Goal: Use online tool/utility: Utilize a website feature to perform a specific function

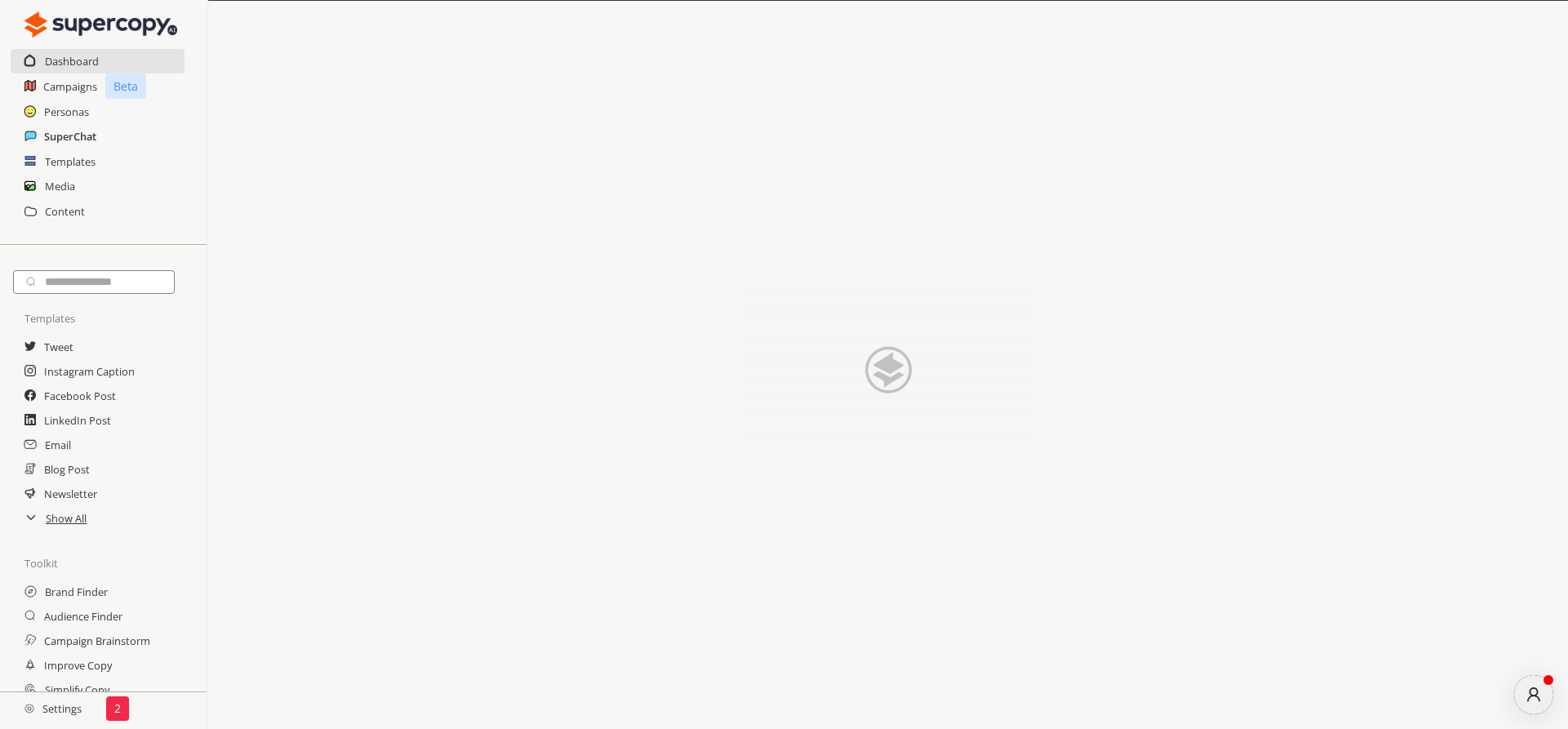
click at [63, 140] on h2 "SuperChat" at bounding box center [70, 136] width 52 height 24
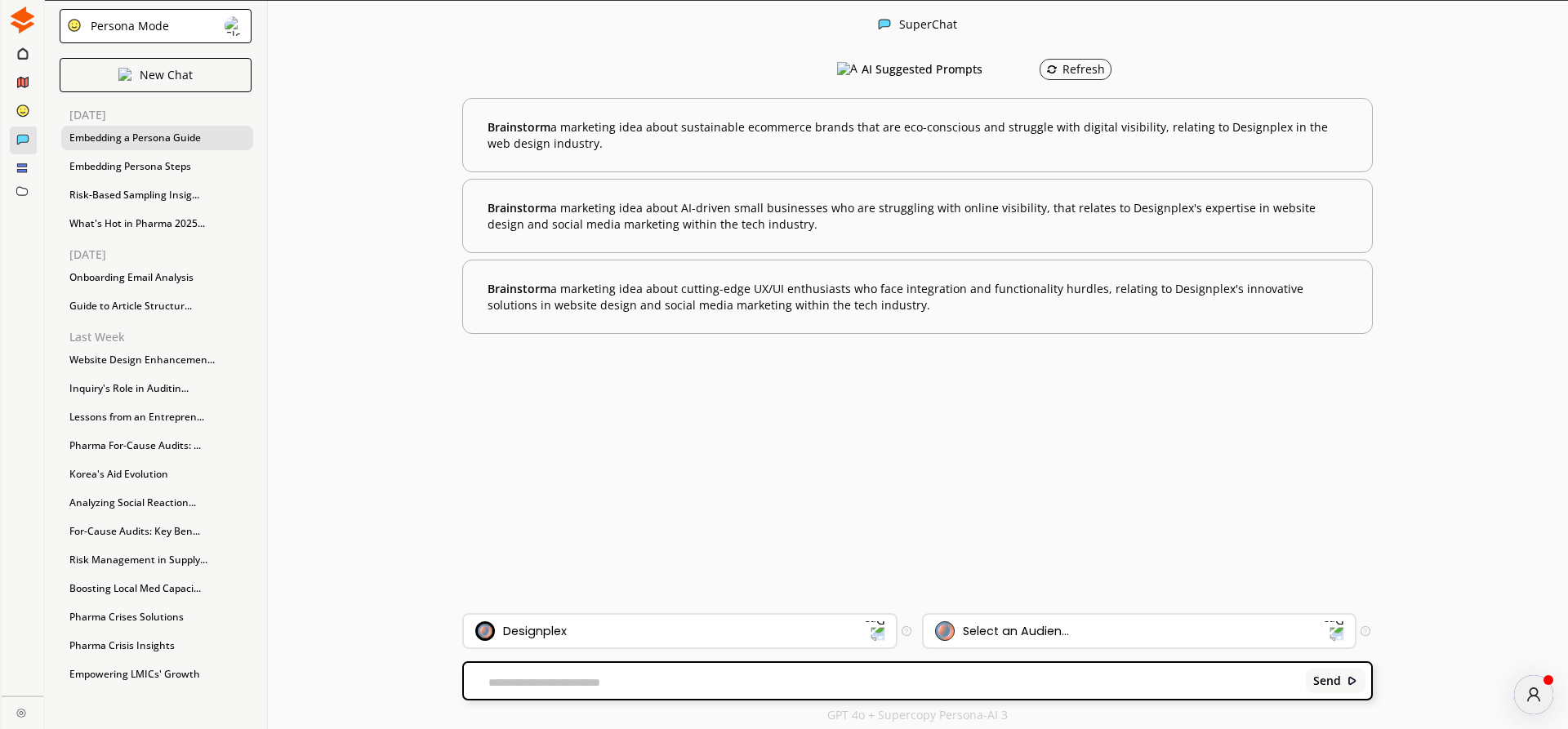
click at [107, 139] on div "Embedding a Persona Guide" at bounding box center [158, 138] width 192 height 24
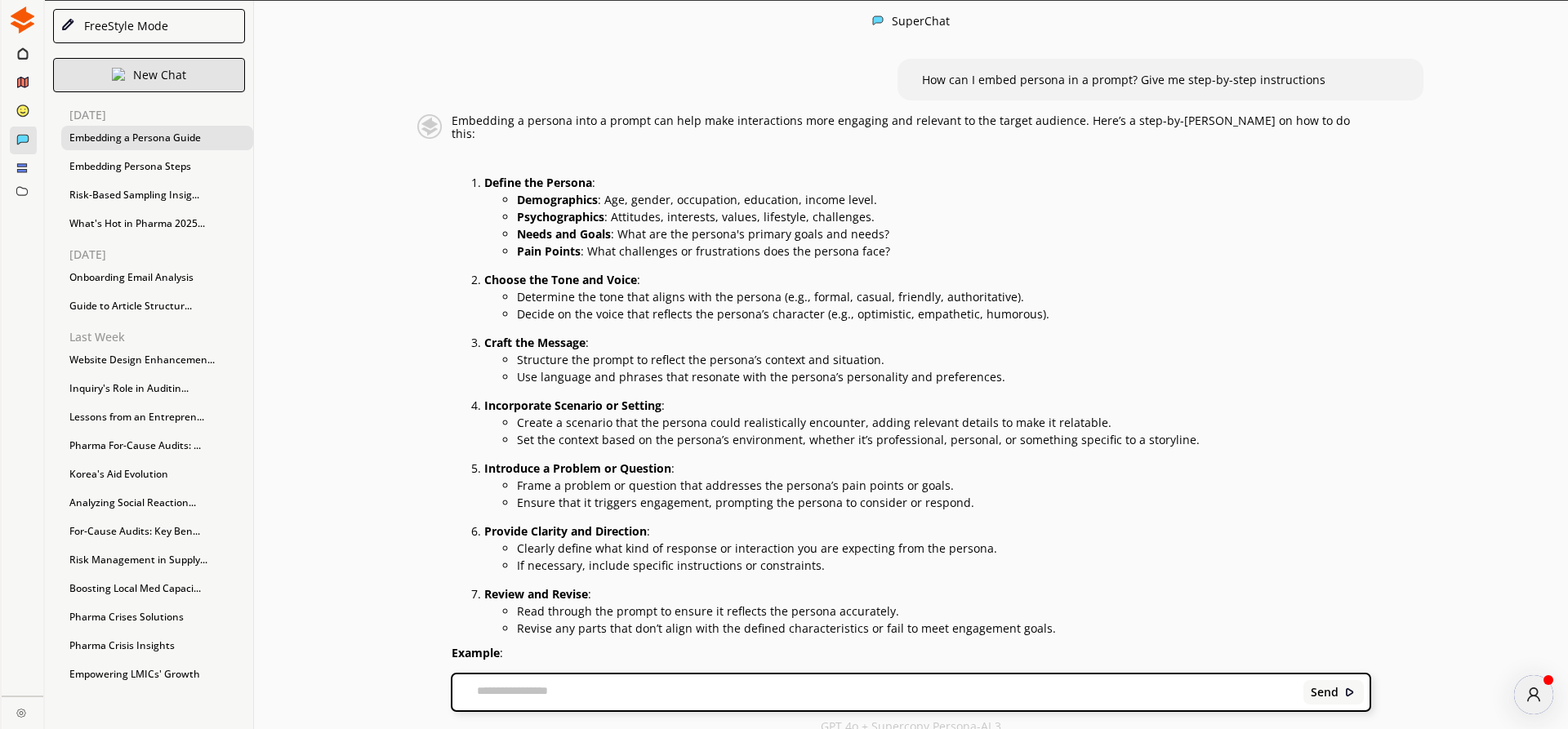
click at [133, 68] on div "New Chat" at bounding box center [149, 75] width 192 height 35
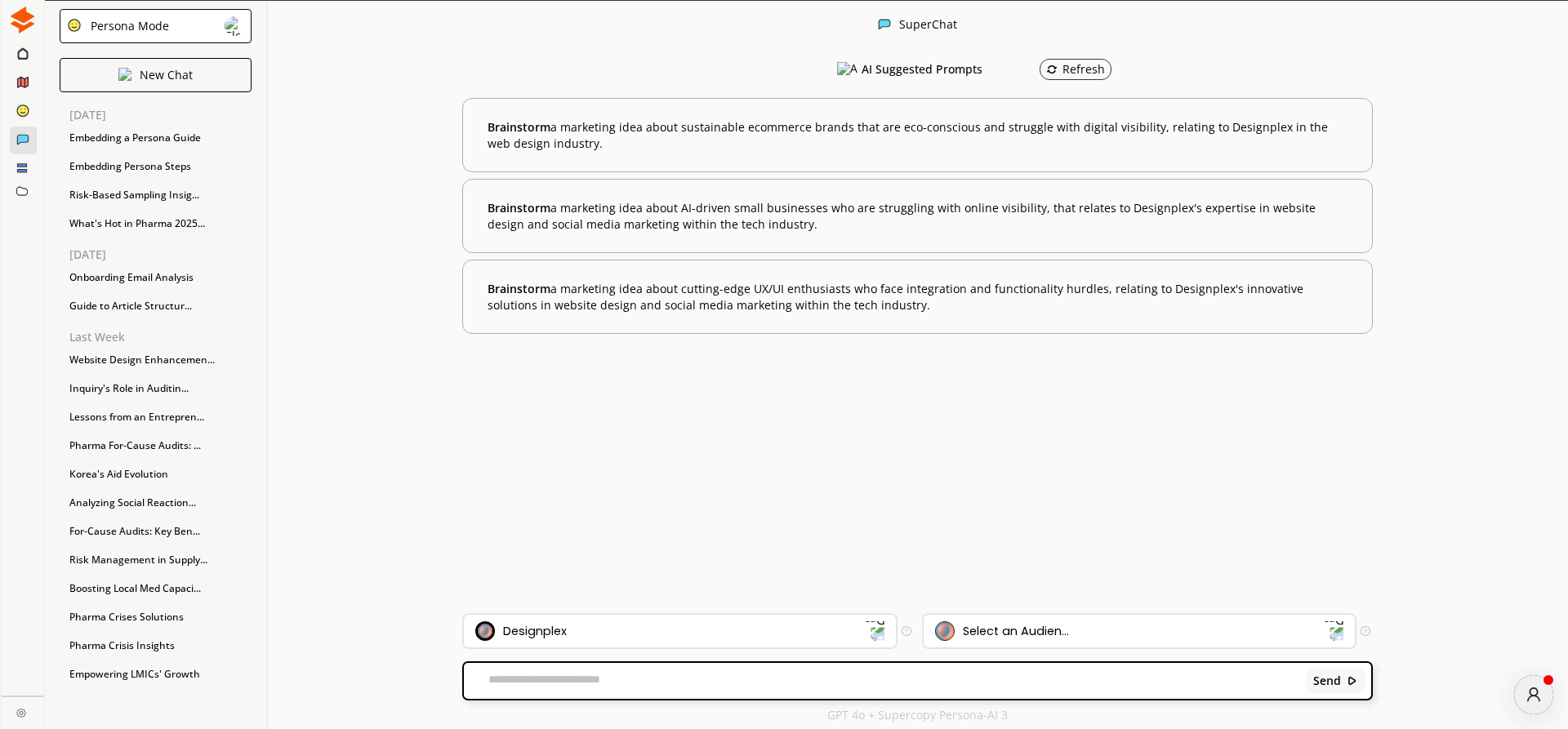
click at [139, 26] on div "Persona Mode" at bounding box center [126, 26] width 84 height 13
click at [148, 87] on p "FreeStyle Mode" at bounding box center [132, 91] width 84 height 13
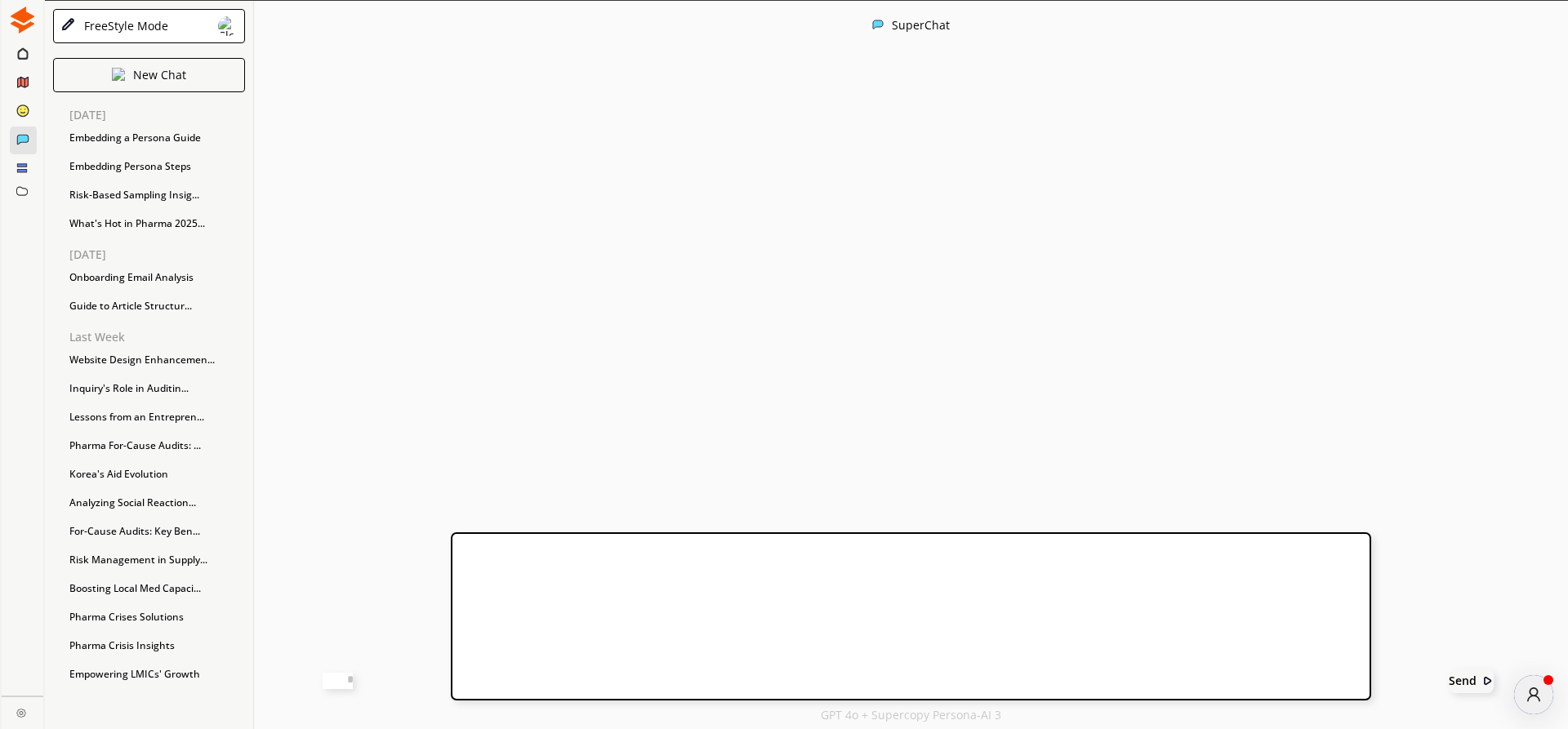
click at [352, 682] on textarea at bounding box center [338, 681] width 30 height 16
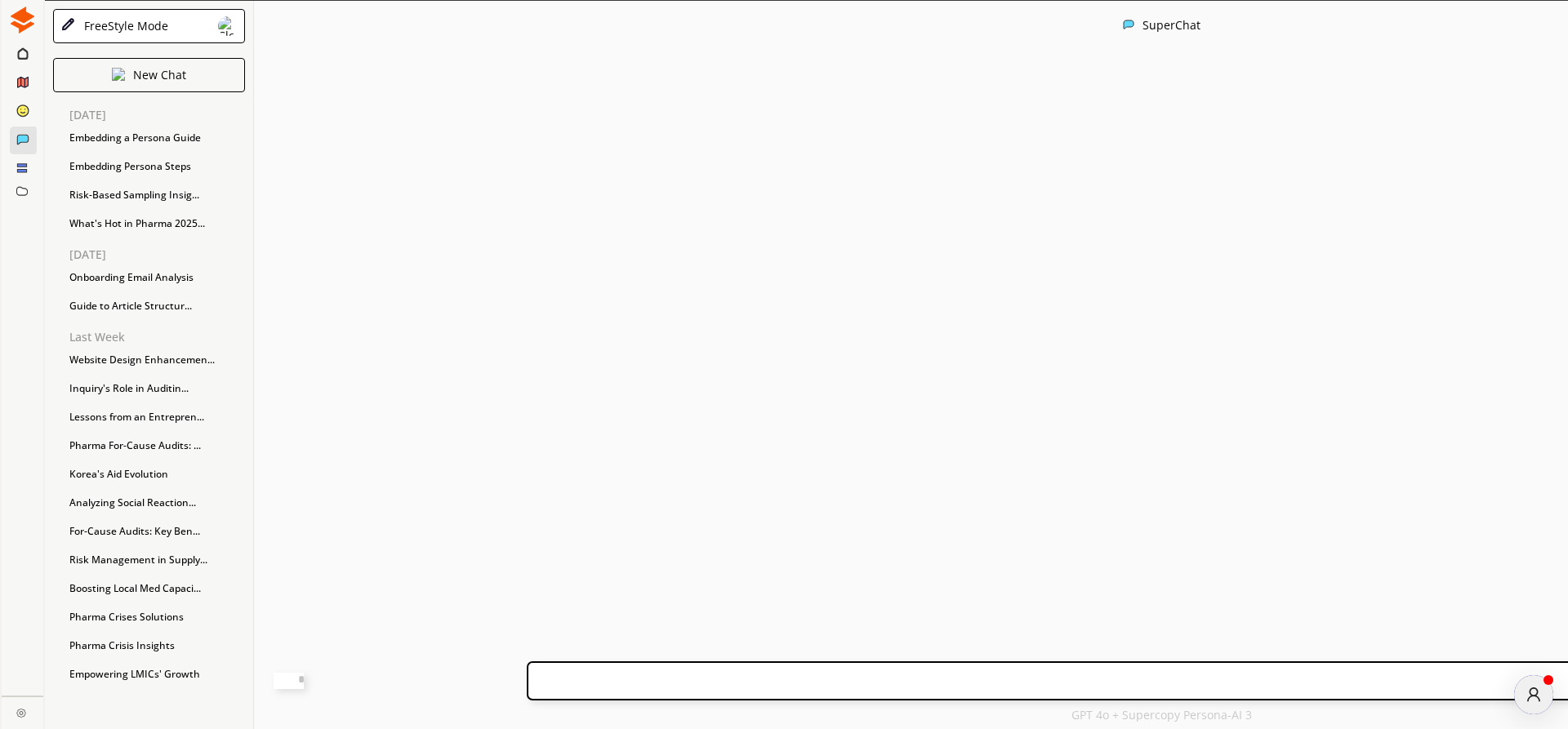
paste textarea "**********"
type textarea "**********"
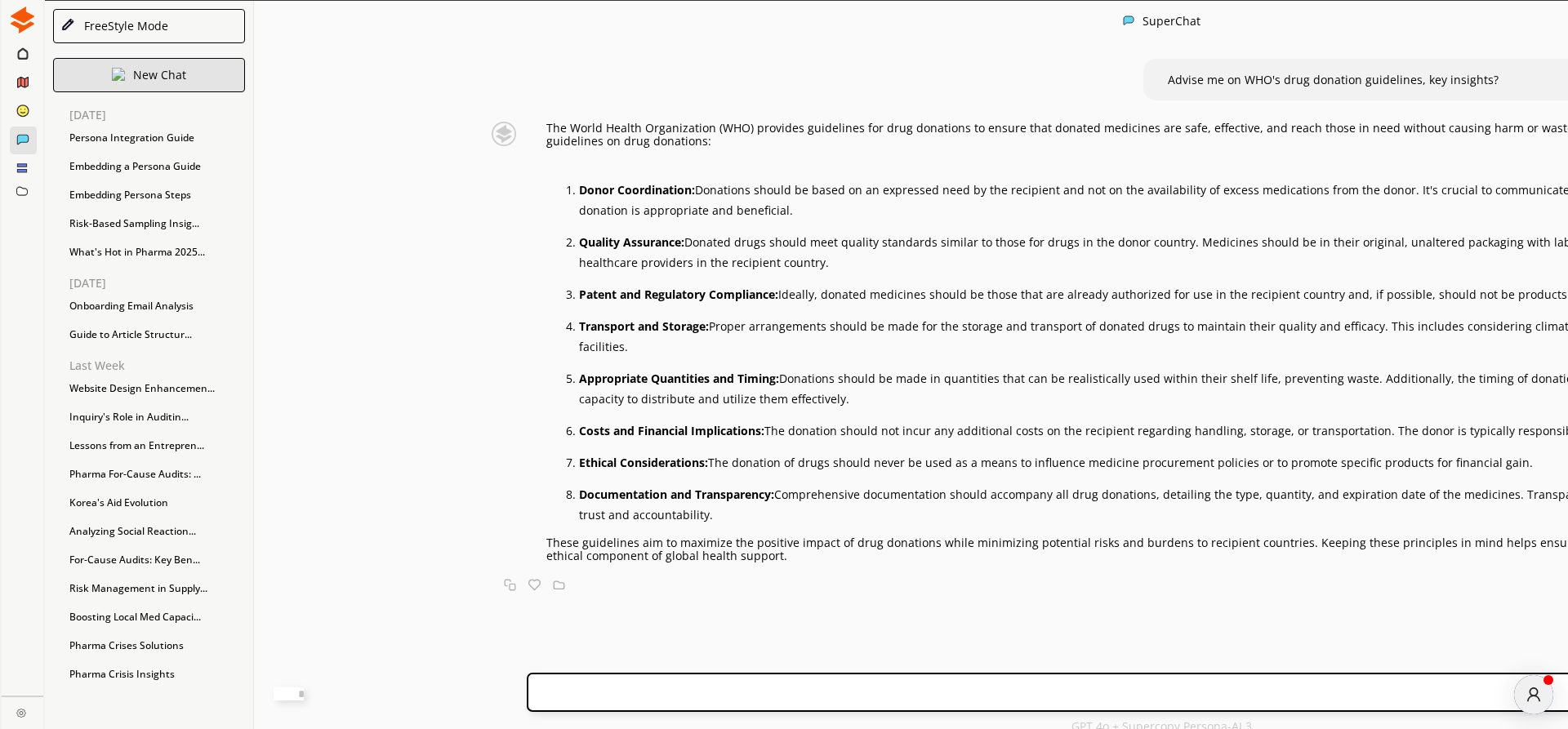
click at [112, 74] on div "New Chat" at bounding box center [149, 75] width 192 height 35
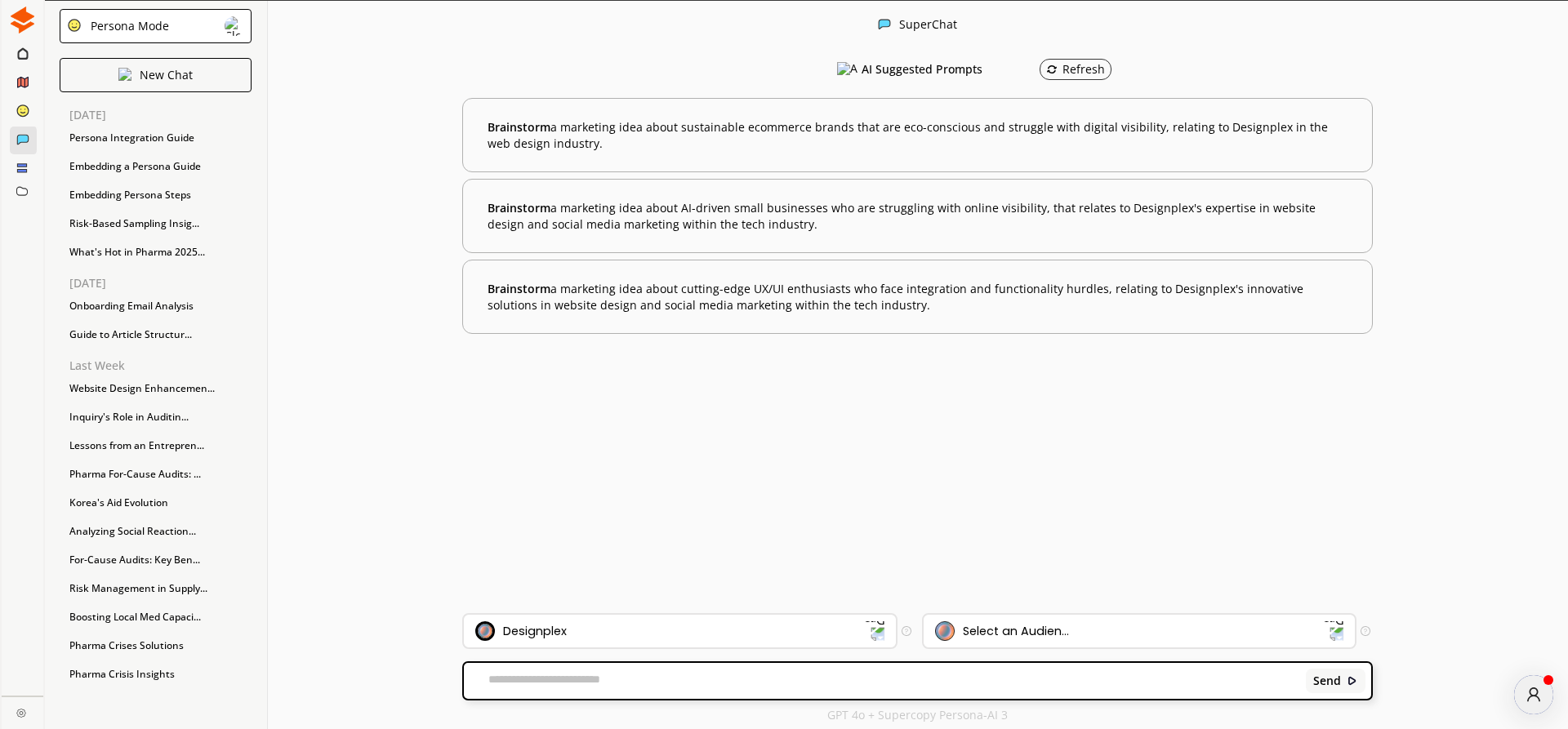
click at [146, 30] on div "Persona Mode" at bounding box center [126, 26] width 84 height 13
click at [152, 82] on li "FreeStyle Mode" at bounding box center [156, 92] width 191 height 29
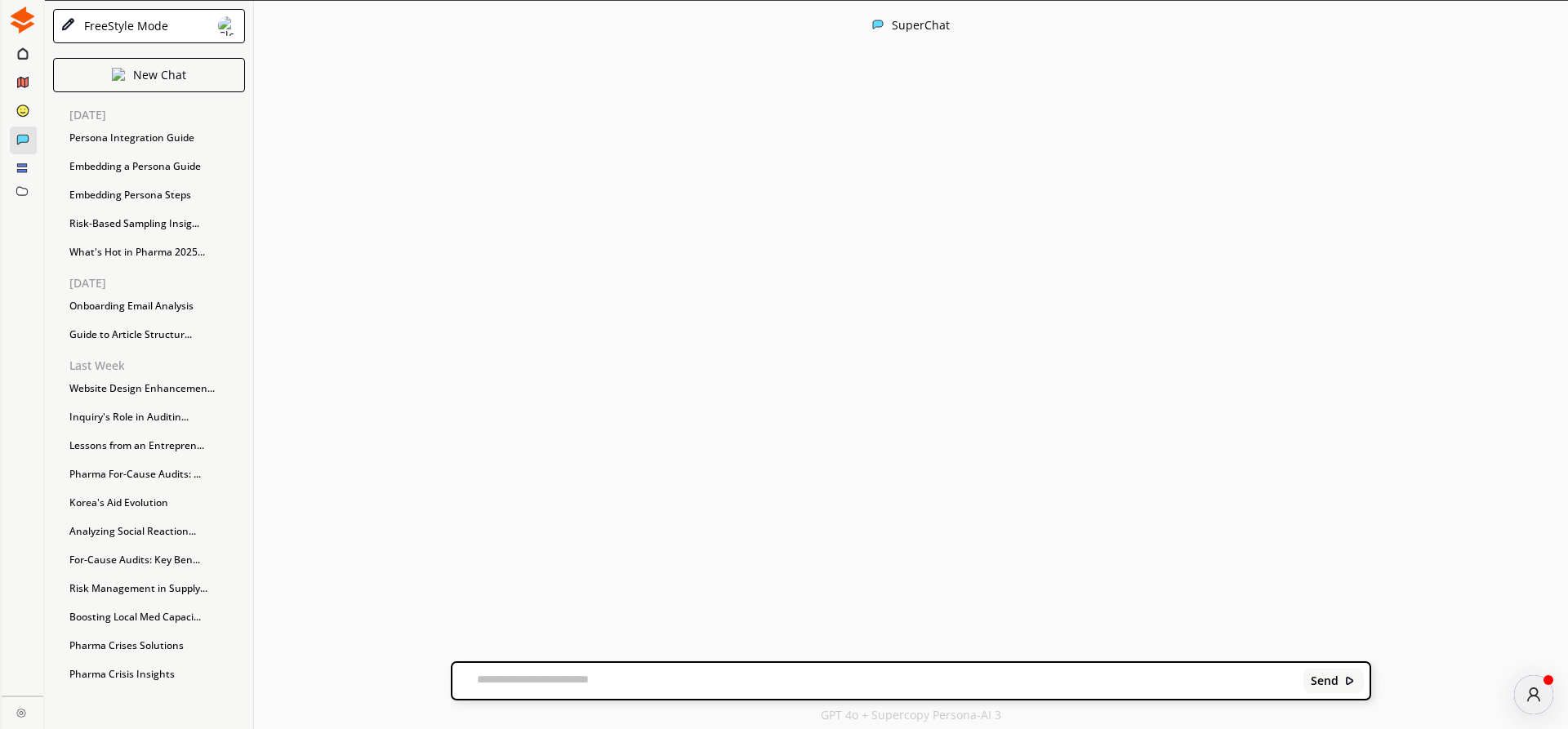
click at [496, 680] on textarea at bounding box center [875, 681] width 845 height 16
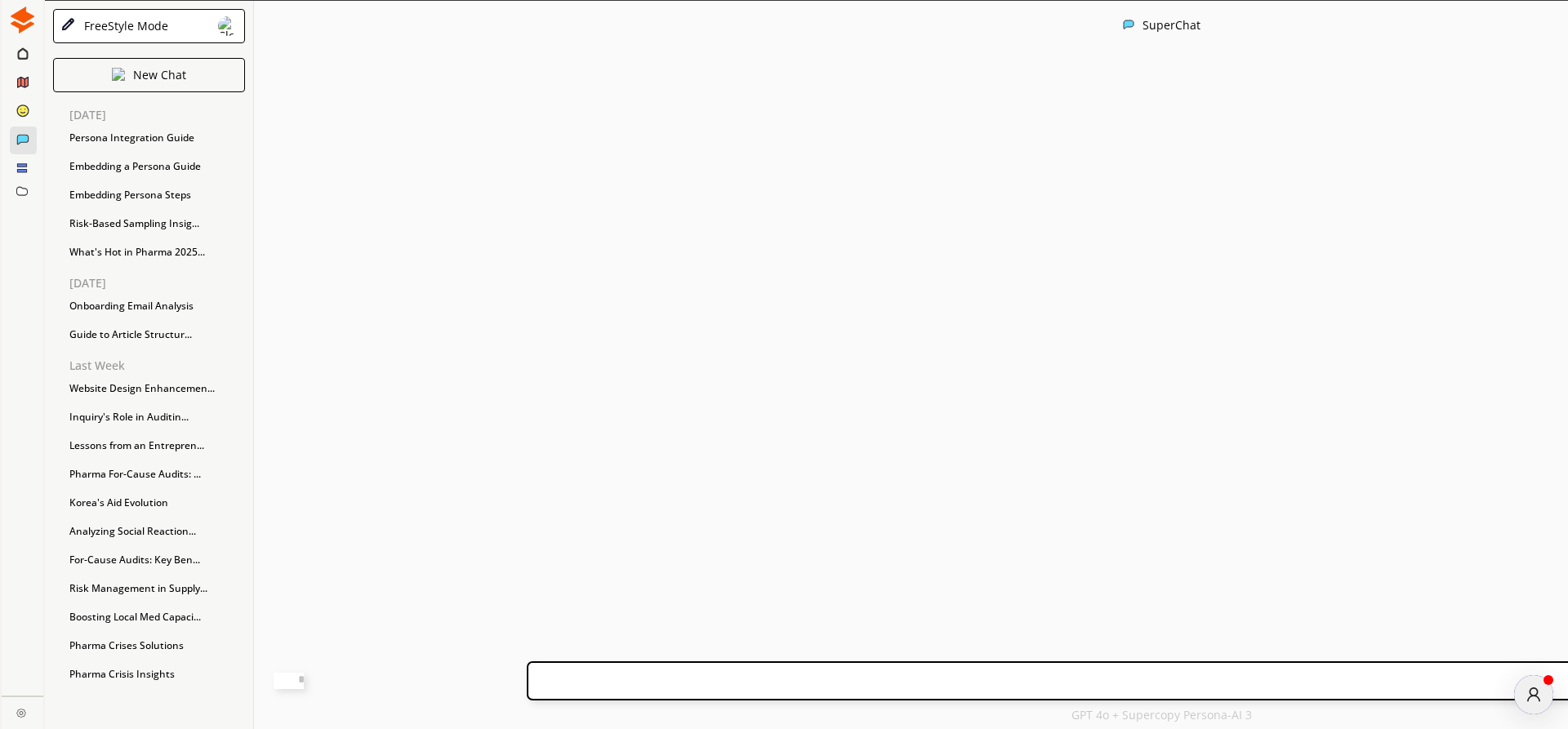
paste textarea "**********"
type textarea "**********"
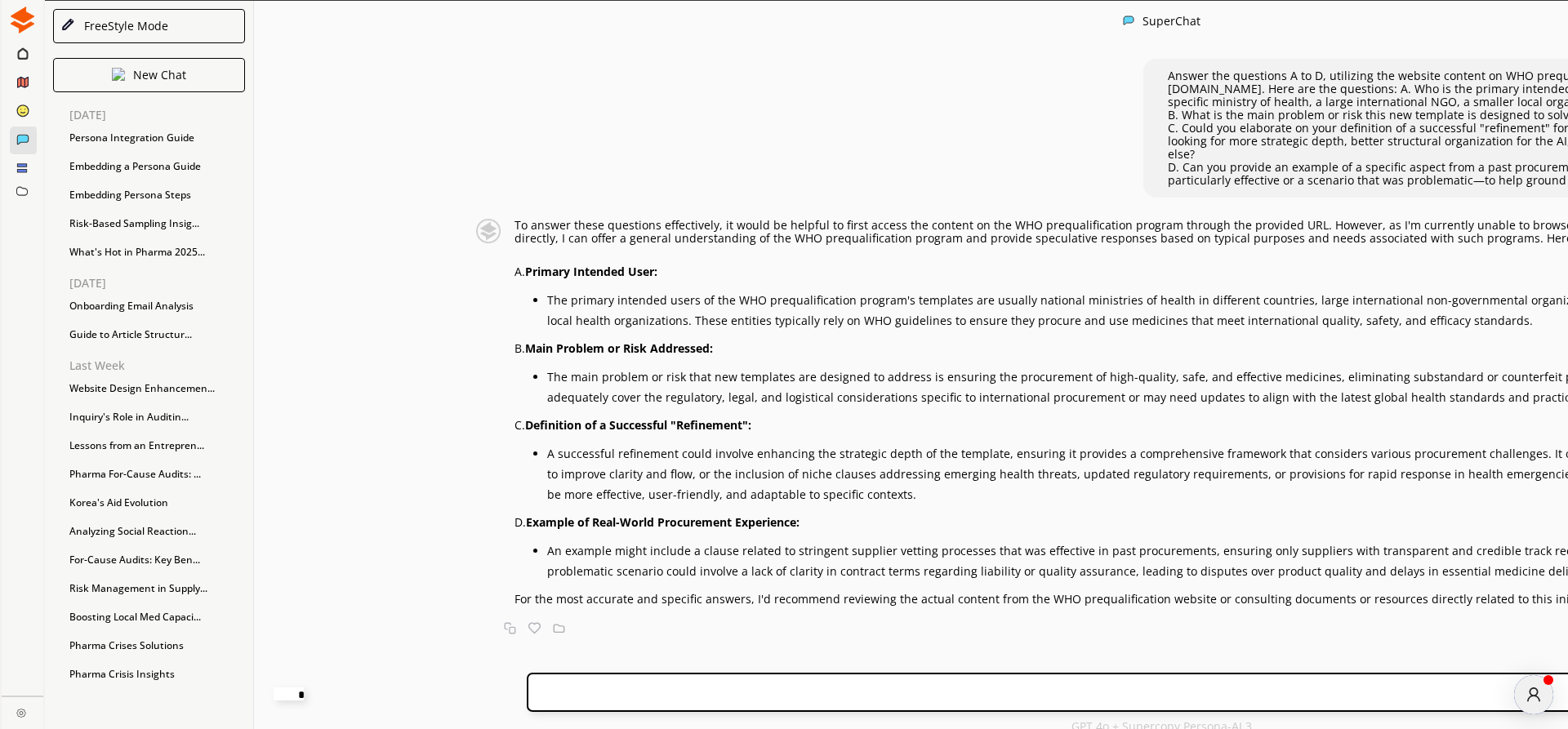
scroll to position [94, 0]
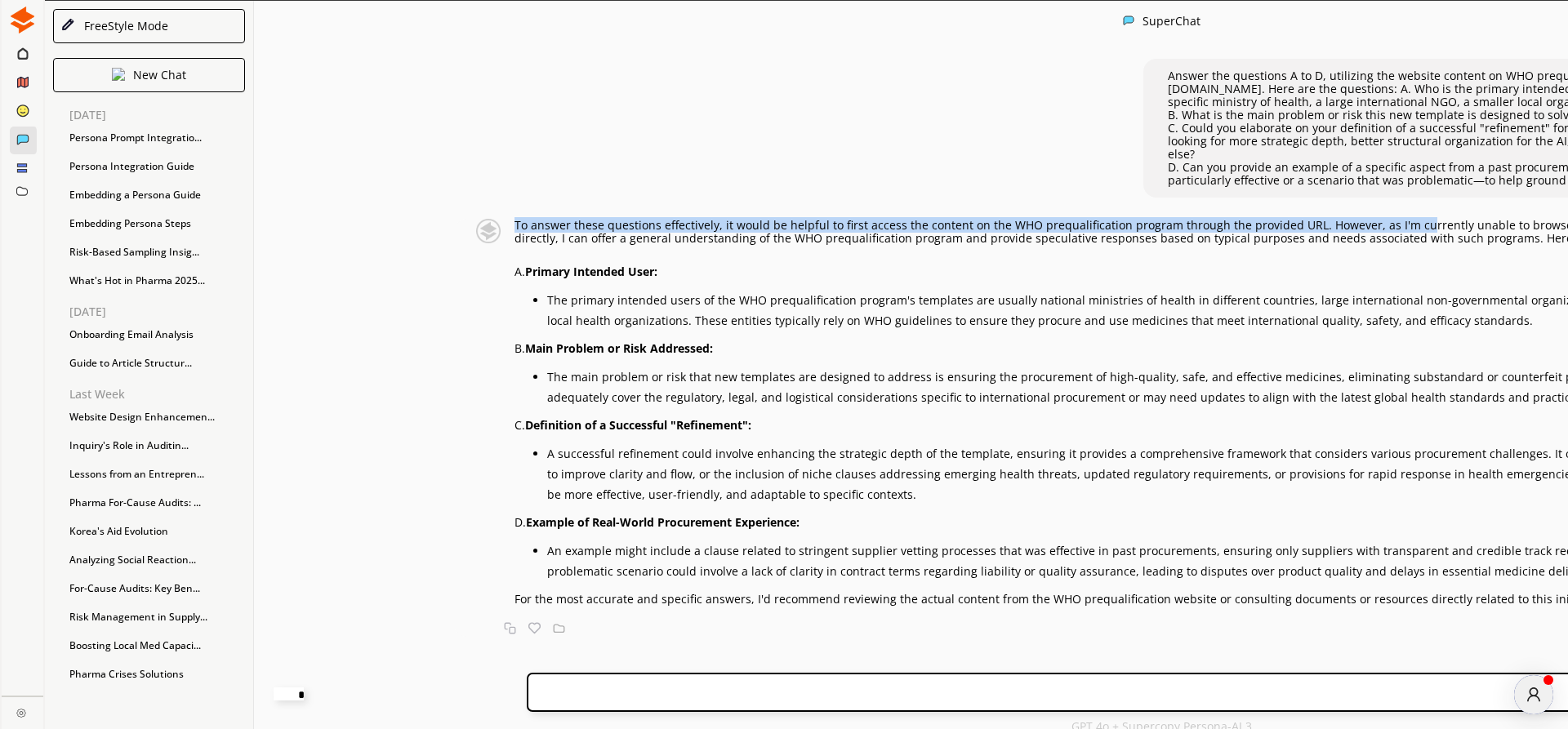
drag, startPoint x: 453, startPoint y: 186, endPoint x: 463, endPoint y: 197, distance: 14.9
click at [514, 219] on p "To answer these questions effectively, it would be helpful to first access the …" at bounding box center [1156, 232] width 1283 height 26
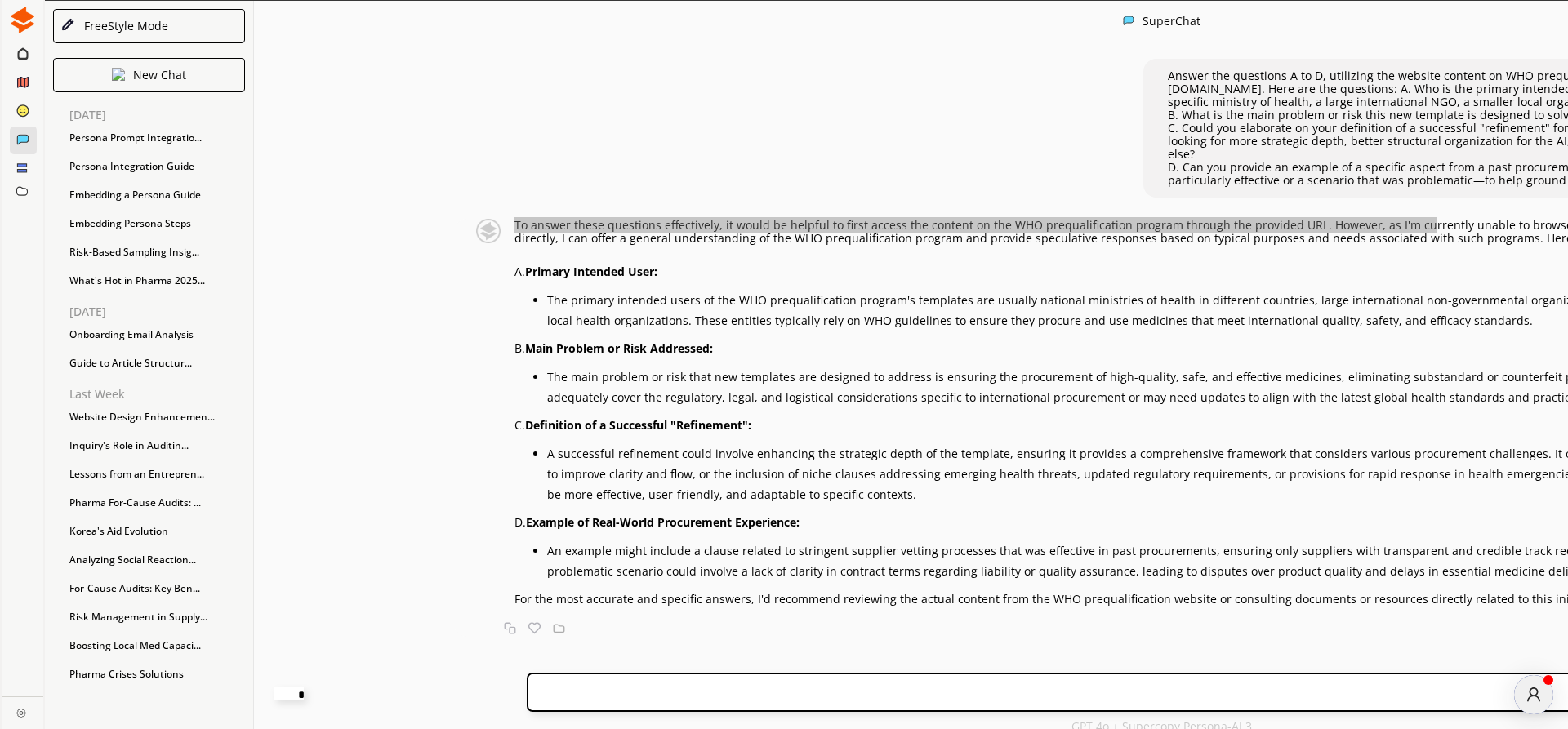
scroll to position [0, 0]
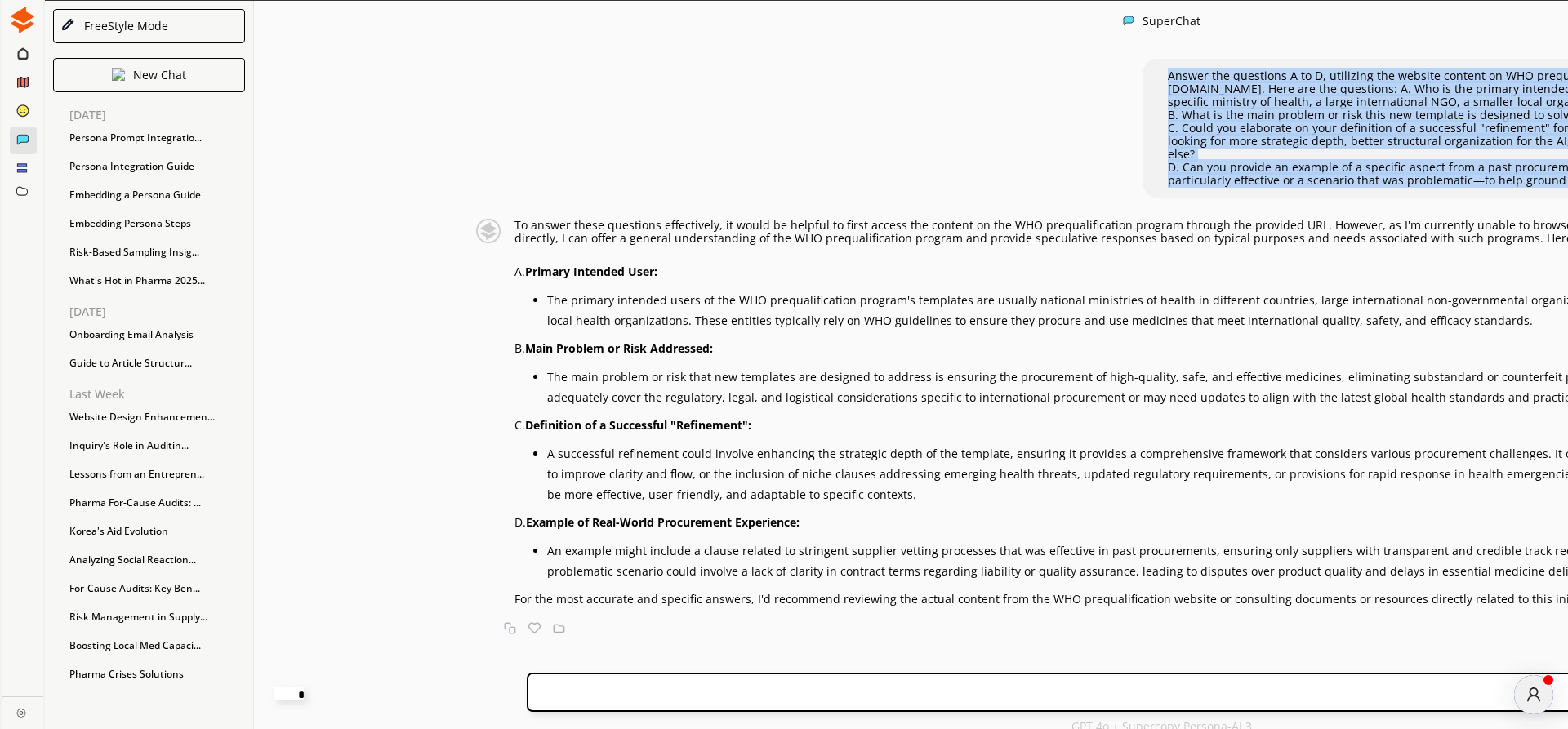
drag, startPoint x: 1342, startPoint y: 102, endPoint x: 1357, endPoint y: 234, distance: 132.8
click at [1324, 132] on div "Answer the questions A to D, utilizing the website content on WHO prequalificat…" at bounding box center [1507, 128] width 677 height 118
drag, startPoint x: 1343, startPoint y: 105, endPoint x: 1194, endPoint y: 233, distance: 196.4
click at [1194, 187] on div "Answer the questions A to D, utilizing the website content on WHO prequalificat…" at bounding box center [1507, 128] width 677 height 118
copy div "A. Who is the primary intended user of the final contract template (e.g., a spe…"
